Goal: Find specific page/section: Find specific page/section

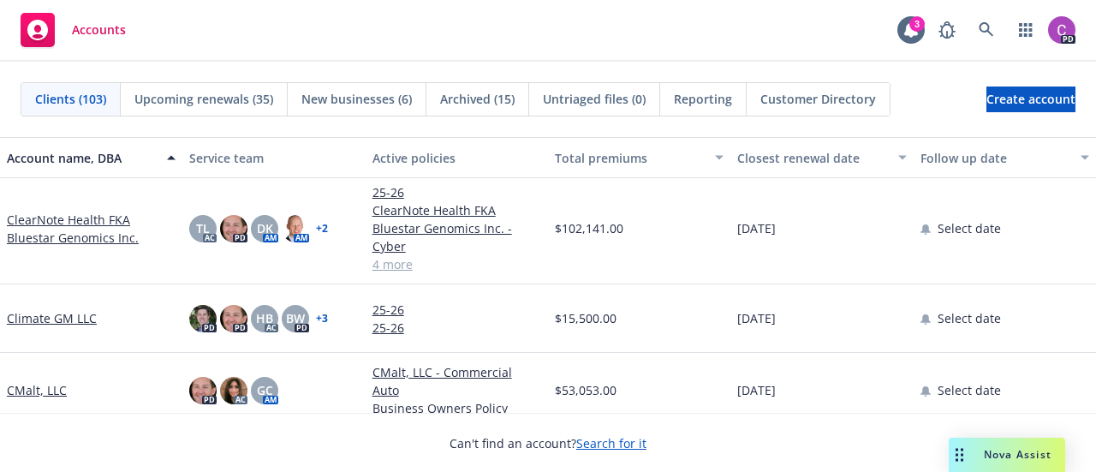
scroll to position [1621, 0]
click at [56, 238] on link "ClearNote Health FKA Bluestar Genomics Inc." at bounding box center [91, 230] width 169 height 36
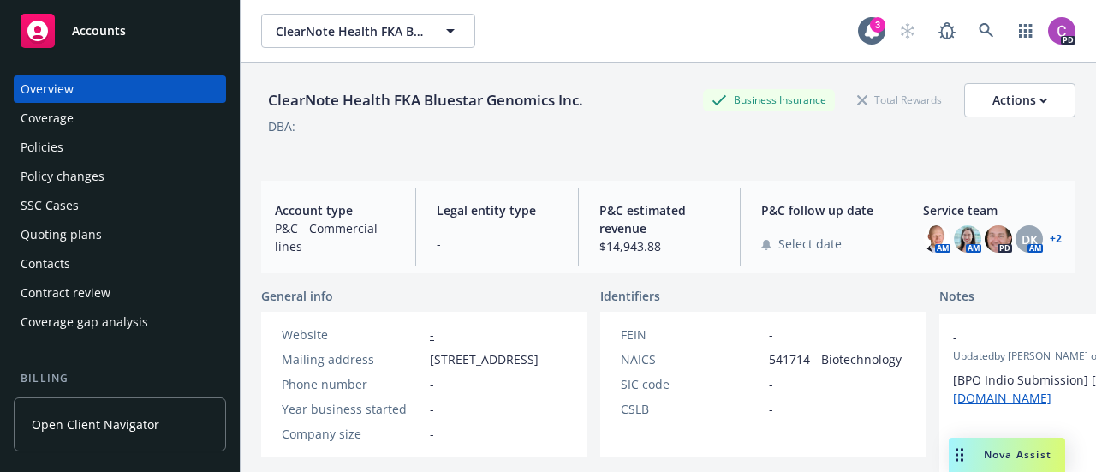
click at [1049, 238] on link "+ 2" at bounding box center [1055, 239] width 12 height 10
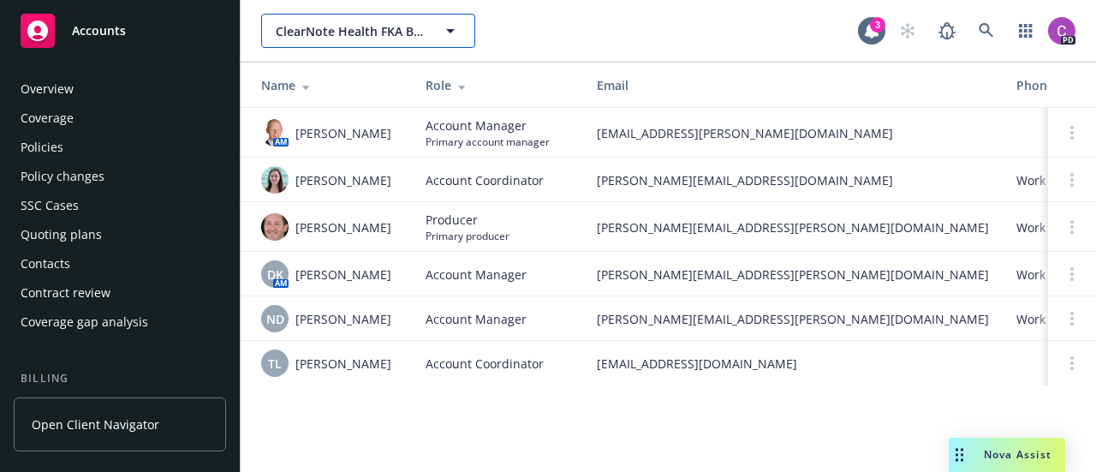
click at [456, 33] on icon "button" at bounding box center [450, 31] width 21 height 21
type input "grid"
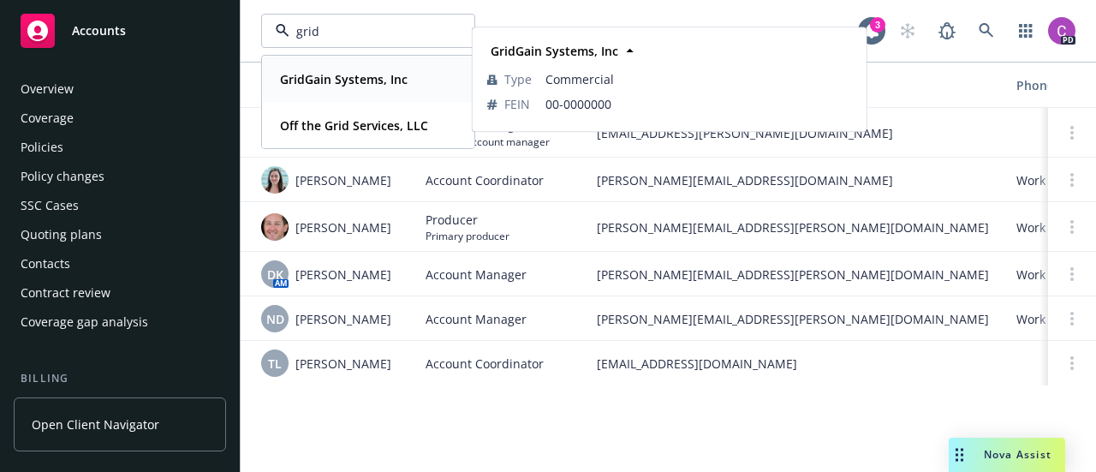
click at [359, 78] on strong "GridGain Systems, Inc" at bounding box center [344, 79] width 128 height 16
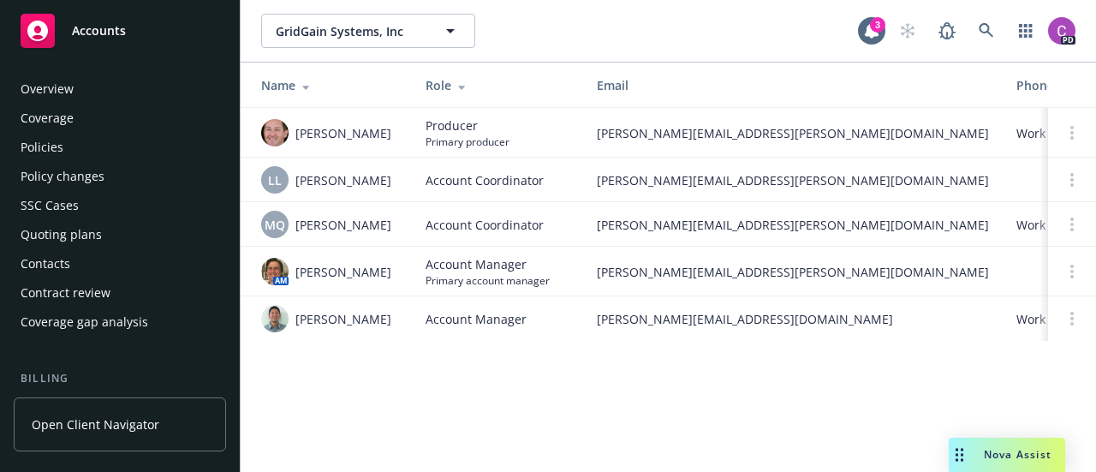
click at [80, 97] on div "Overview" at bounding box center [120, 88] width 199 height 27
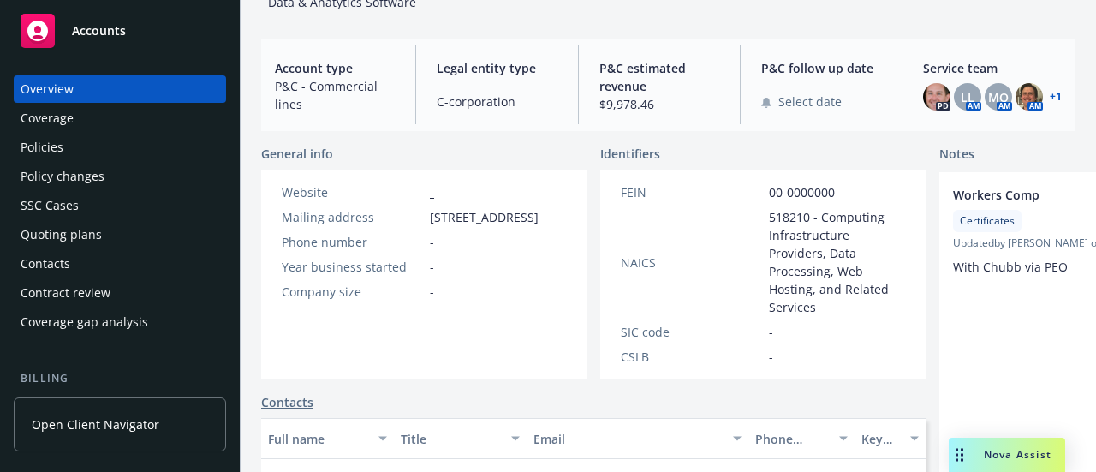
scroll to position [140, 0]
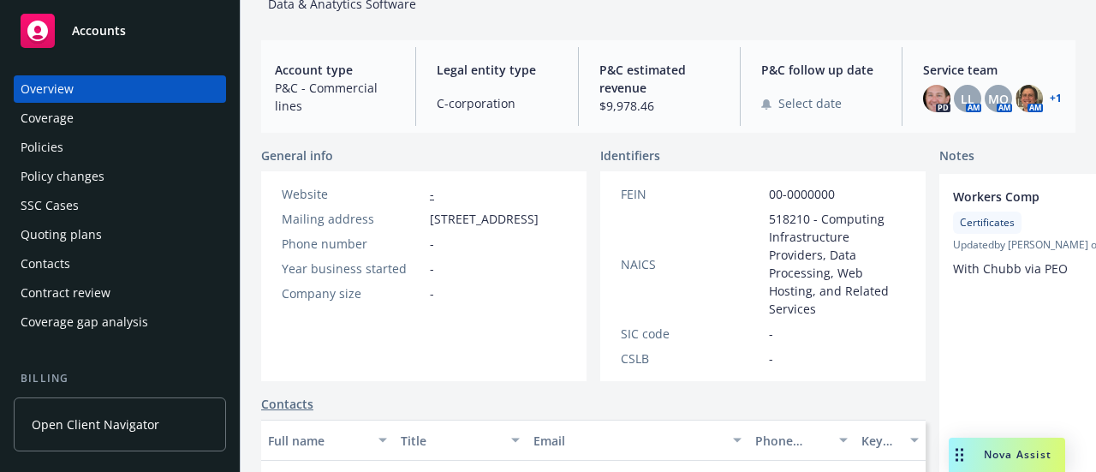
click at [132, 140] on div "Policies" at bounding box center [120, 147] width 199 height 27
